Goal: Task Accomplishment & Management: Use online tool/utility

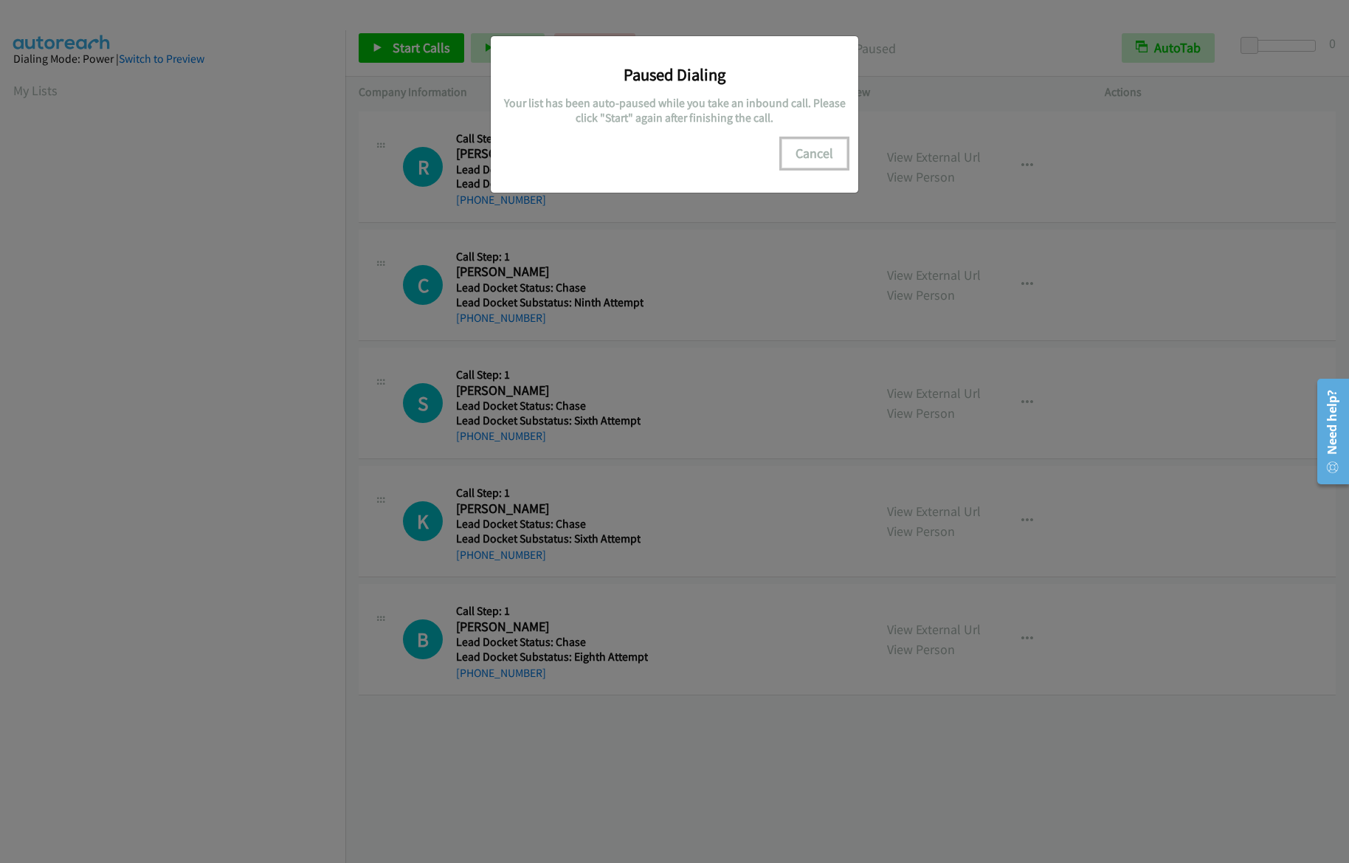
click at [829, 145] on button "Cancel" at bounding box center [815, 154] width 66 height 30
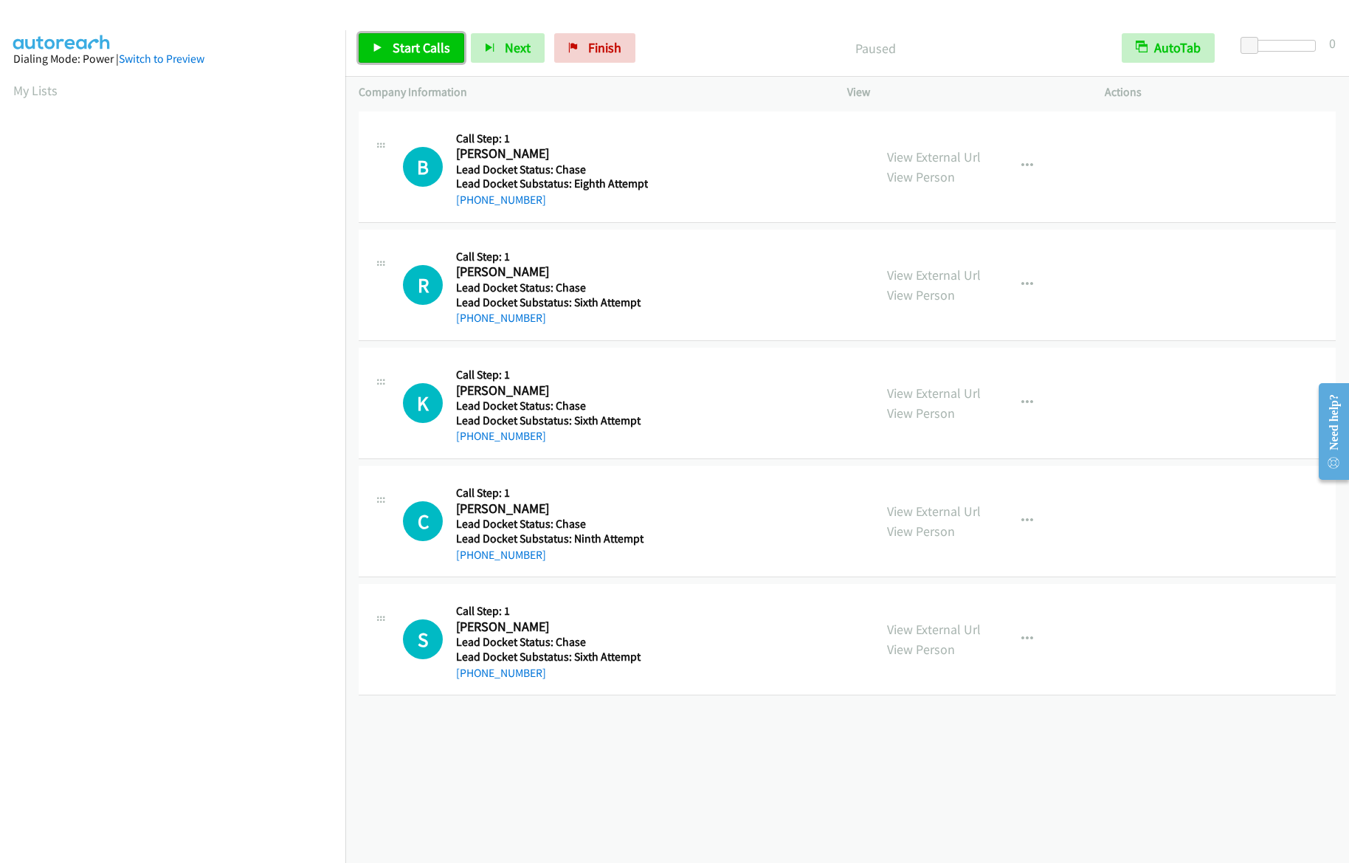
click at [386, 48] on link "Start Calls" at bounding box center [412, 48] width 106 height 30
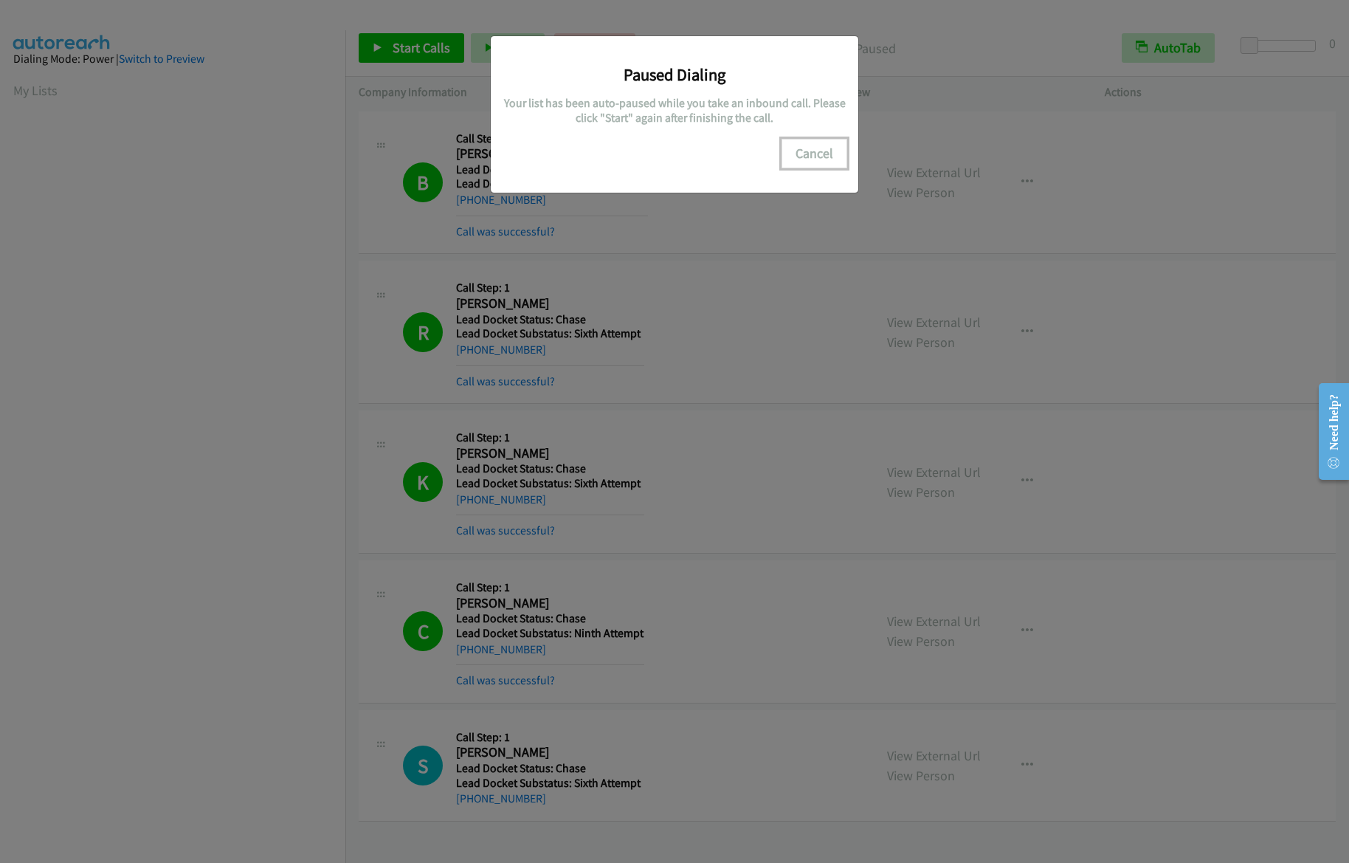
click at [825, 154] on button "Cancel" at bounding box center [815, 154] width 66 height 30
click at [830, 157] on button "Cancel" at bounding box center [815, 154] width 66 height 30
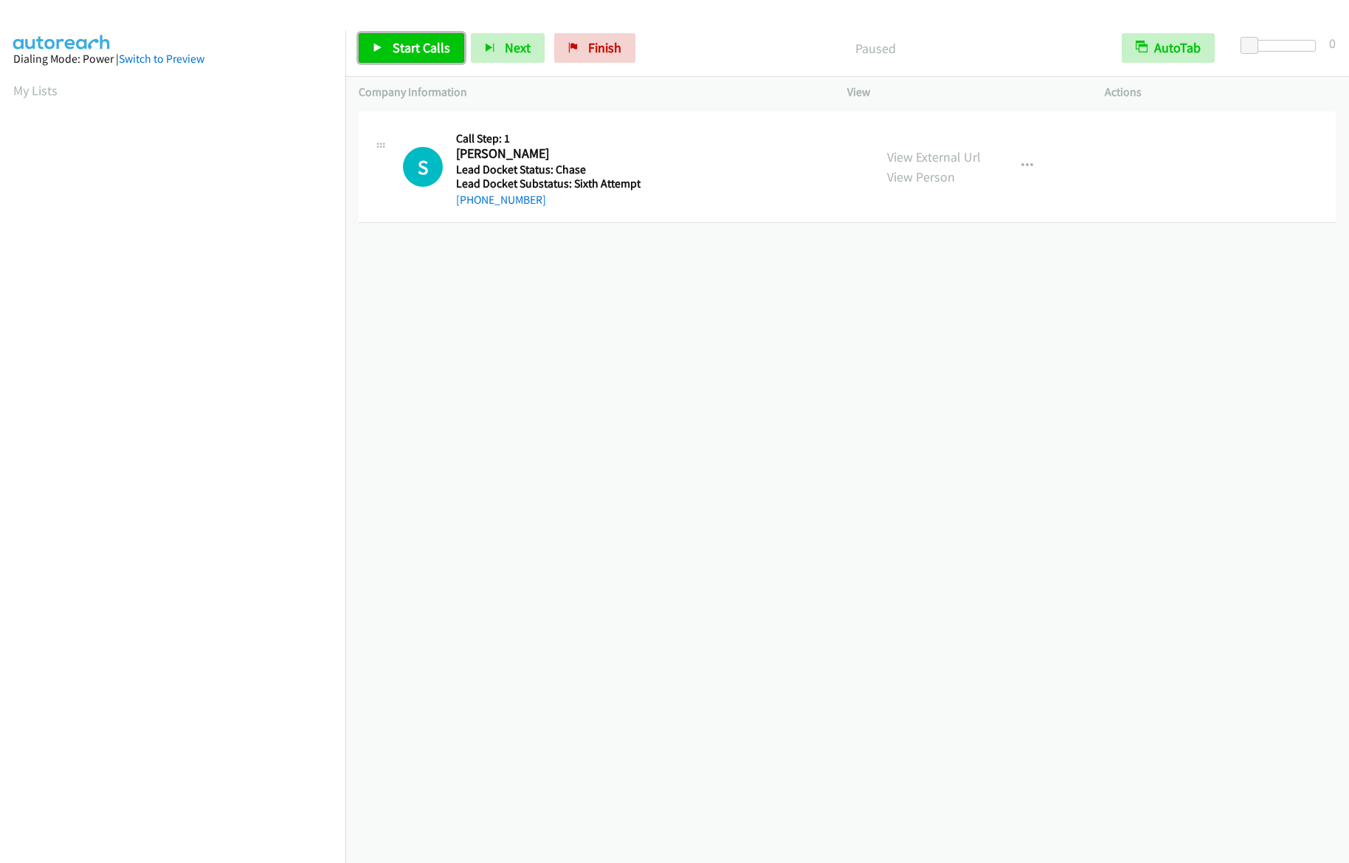
click at [402, 49] on span "Start Calls" at bounding box center [422, 47] width 58 height 17
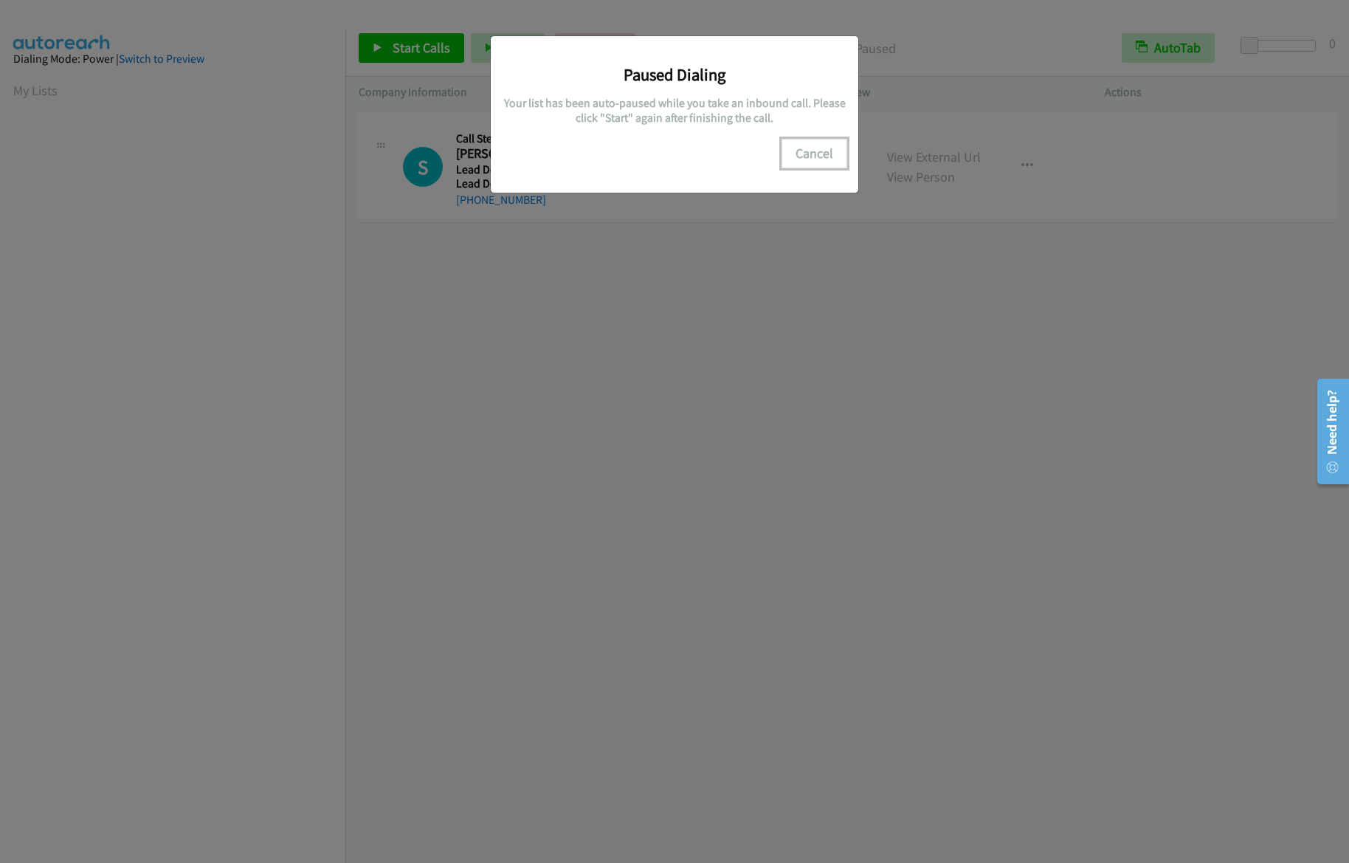
click at [845, 157] on button "Cancel" at bounding box center [815, 154] width 66 height 30
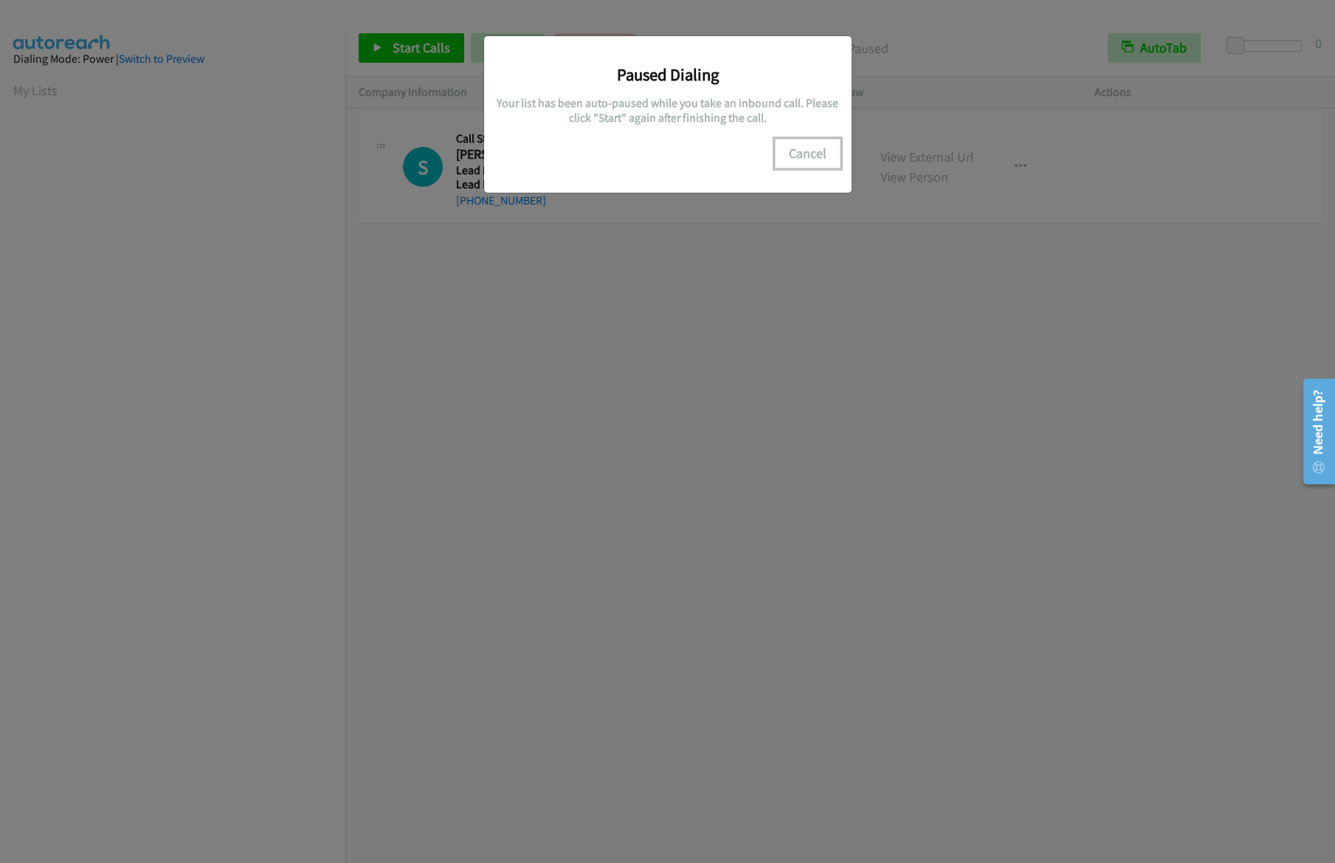
click at [798, 143] on button "Cancel" at bounding box center [808, 154] width 66 height 30
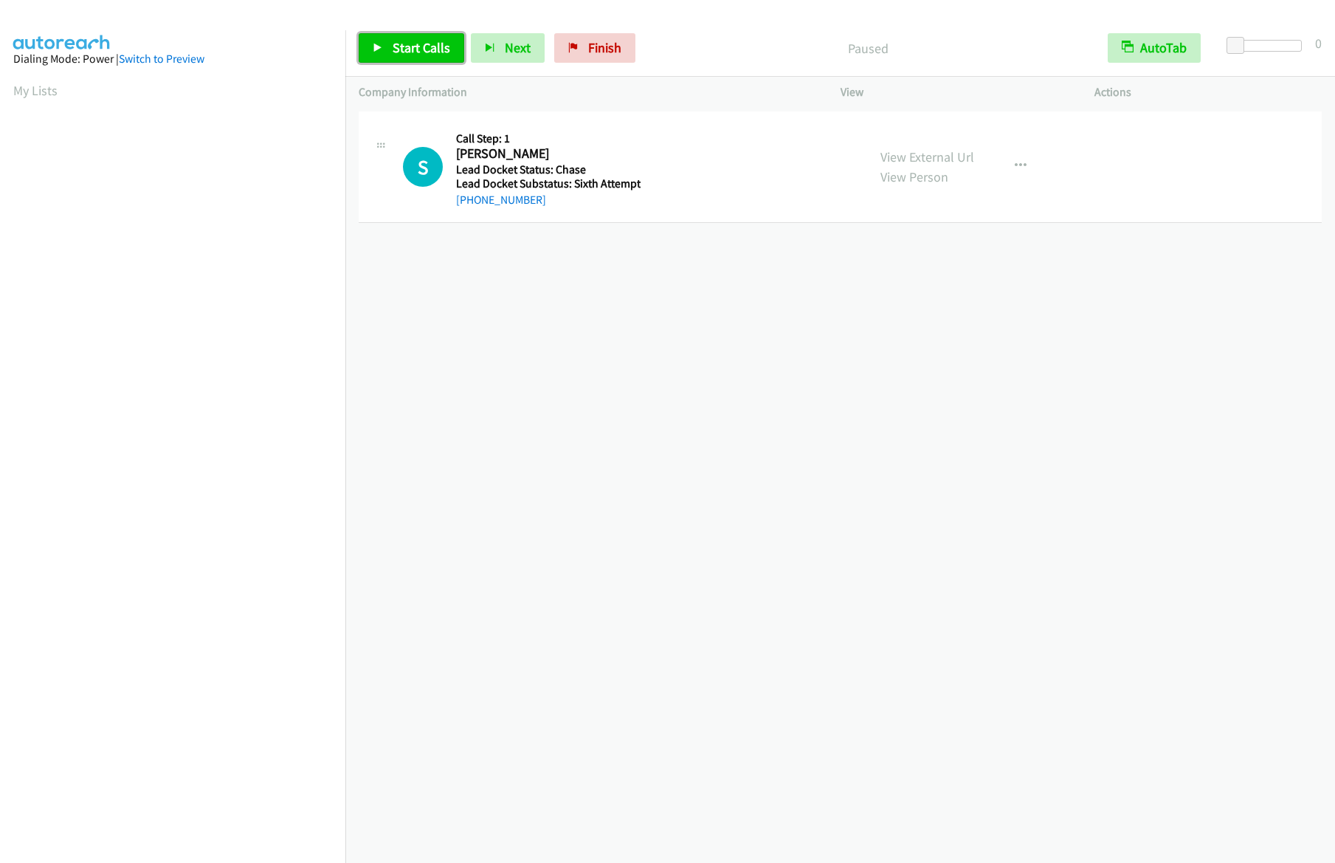
click at [416, 49] on span "Start Calls" at bounding box center [422, 47] width 58 height 17
click at [413, 44] on span "Pause" at bounding box center [409, 47] width 33 height 17
click at [393, 49] on span "Start Calls" at bounding box center [422, 47] width 58 height 17
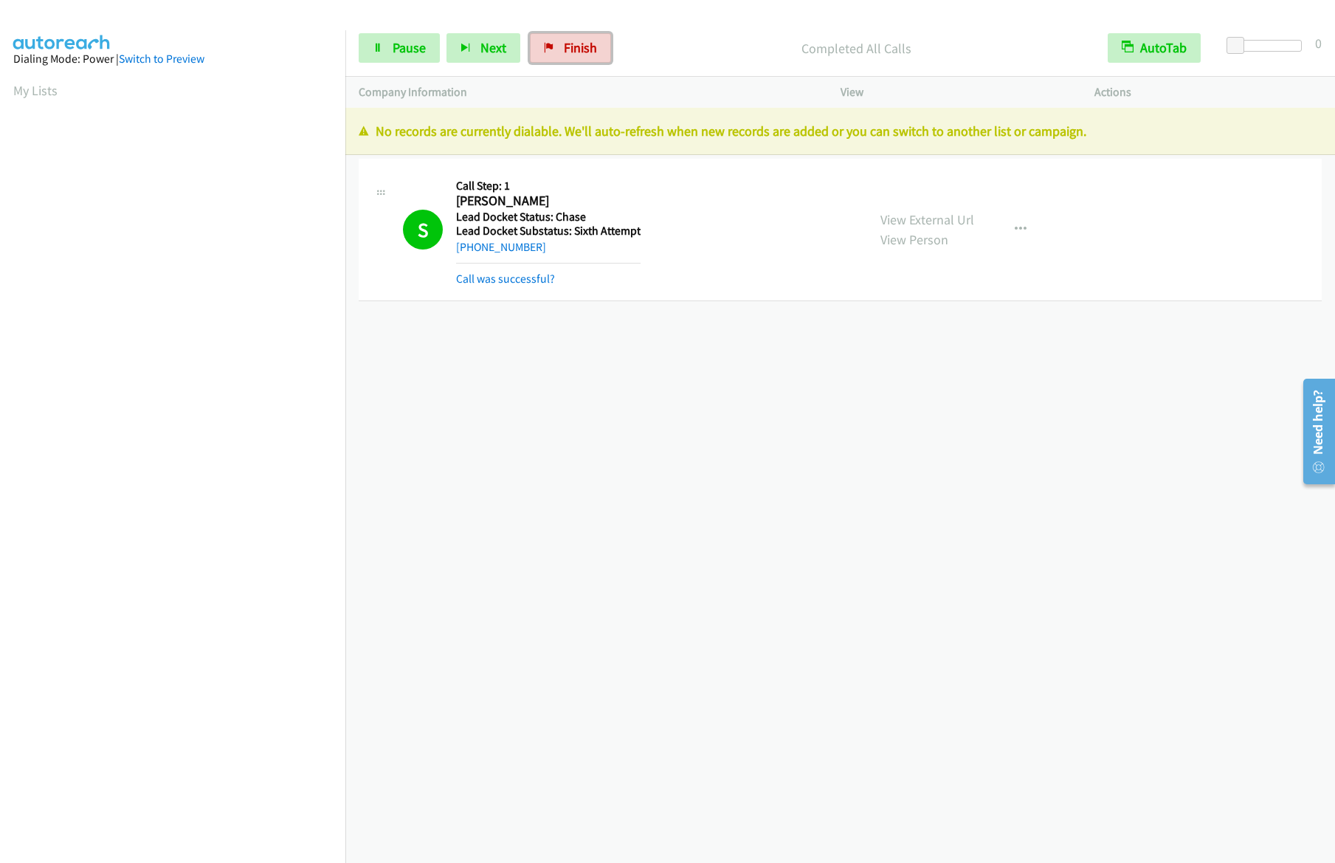
drag, startPoint x: 552, startPoint y: 44, endPoint x: 734, endPoint y: 48, distance: 181.7
click at [552, 44] on link "Finish" at bounding box center [570, 48] width 81 height 30
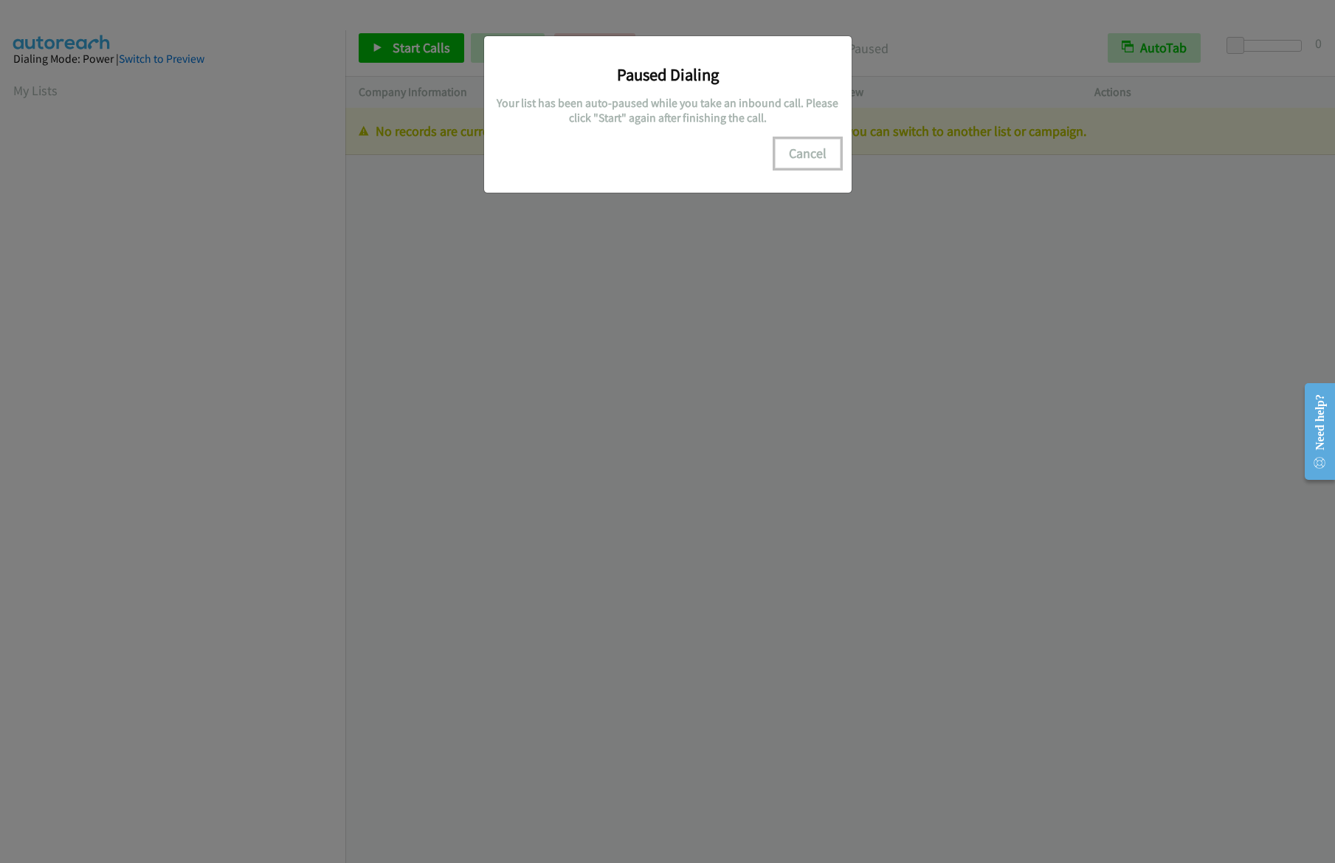
click at [811, 152] on button "Cancel" at bounding box center [808, 154] width 66 height 30
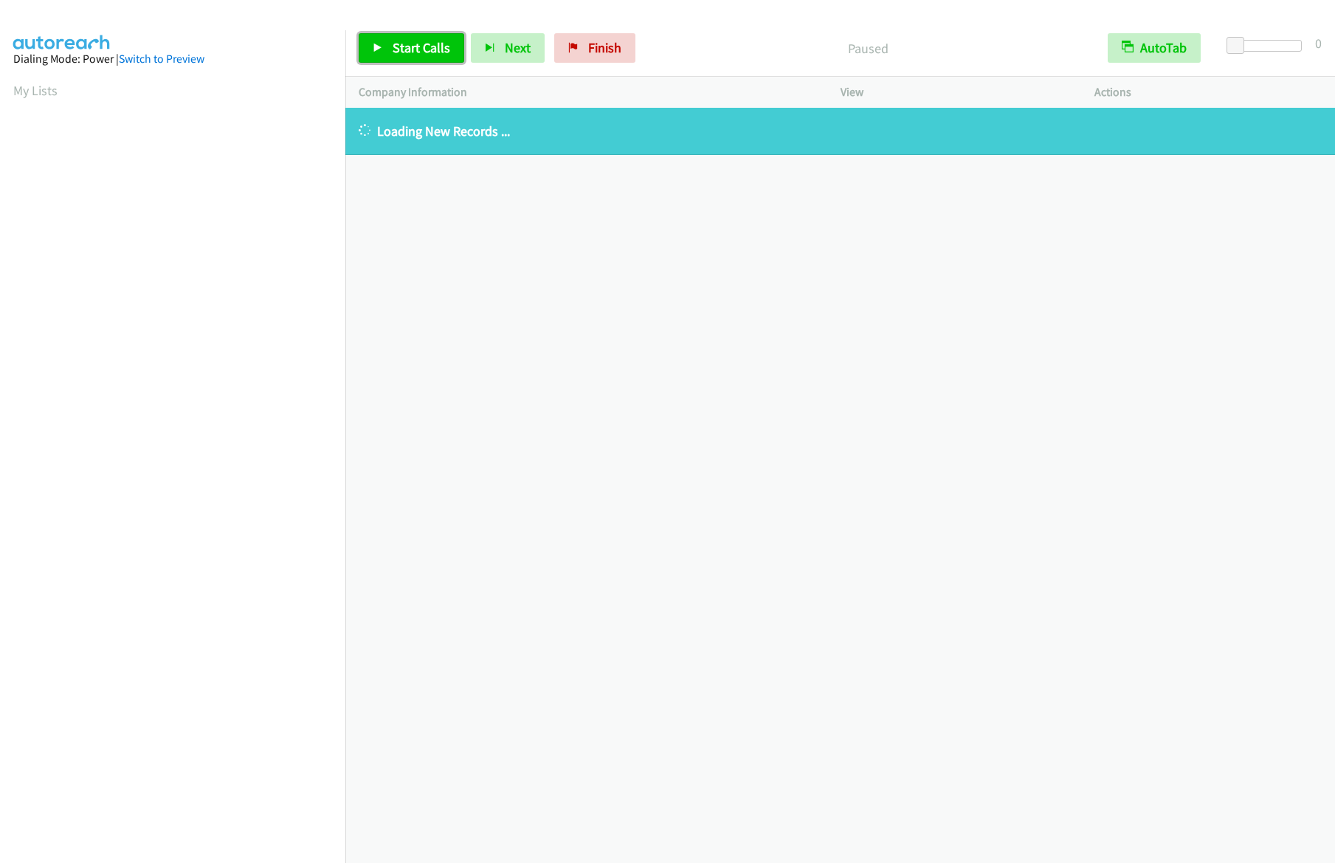
click at [402, 47] on span "Start Calls" at bounding box center [422, 47] width 58 height 17
